Goal: Check status

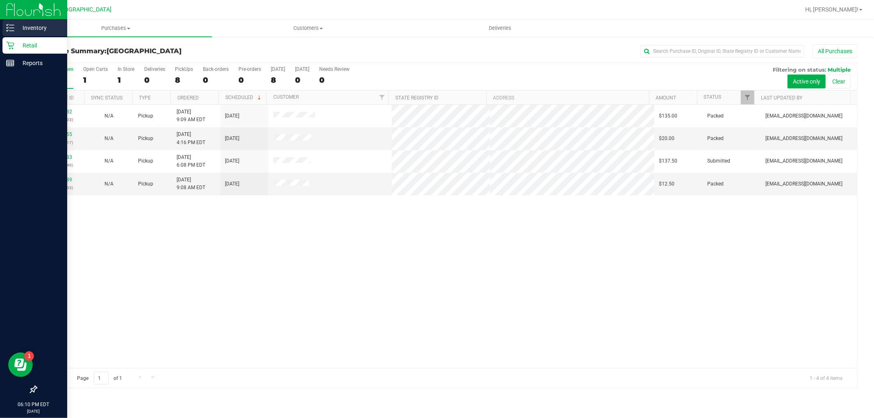
click at [22, 29] on p "Inventory" at bounding box center [38, 28] width 49 height 10
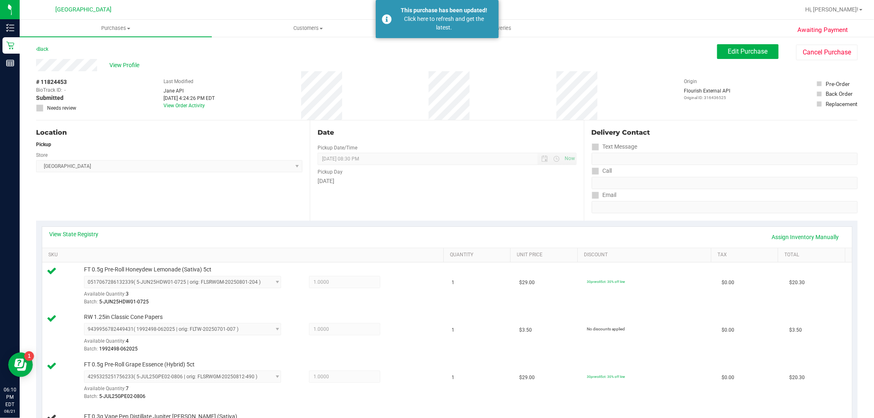
scroll to position [227, 0]
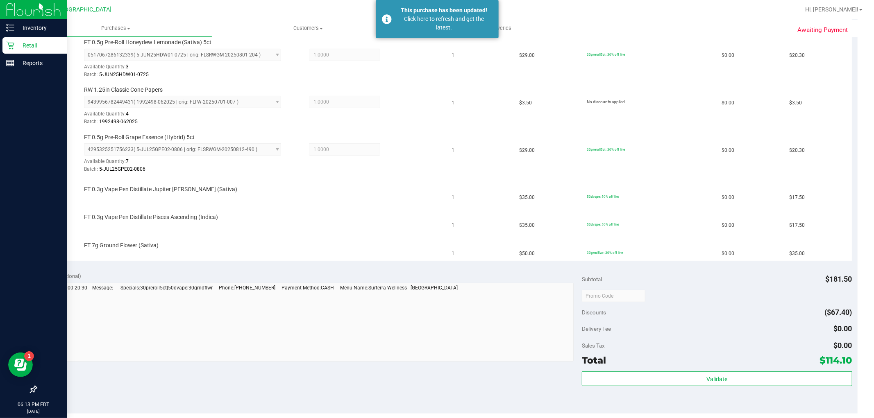
click at [0, 45] on link "Retail" at bounding box center [33, 46] width 67 height 18
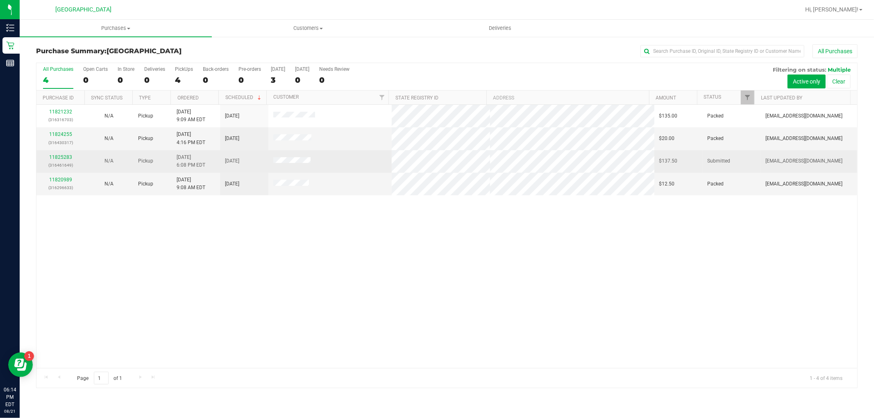
click at [67, 161] on p "(316461649)" at bounding box center [60, 165] width 39 height 8
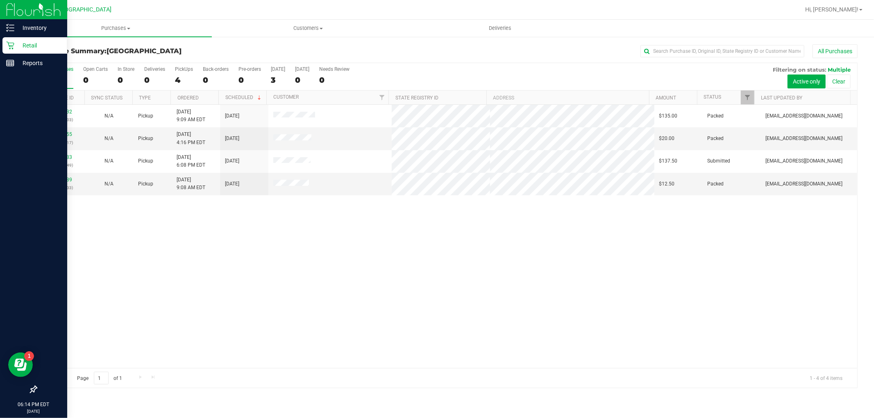
click at [19, 49] on p "Retail" at bounding box center [38, 46] width 49 height 10
